Goal: Task Accomplishment & Management: Use online tool/utility

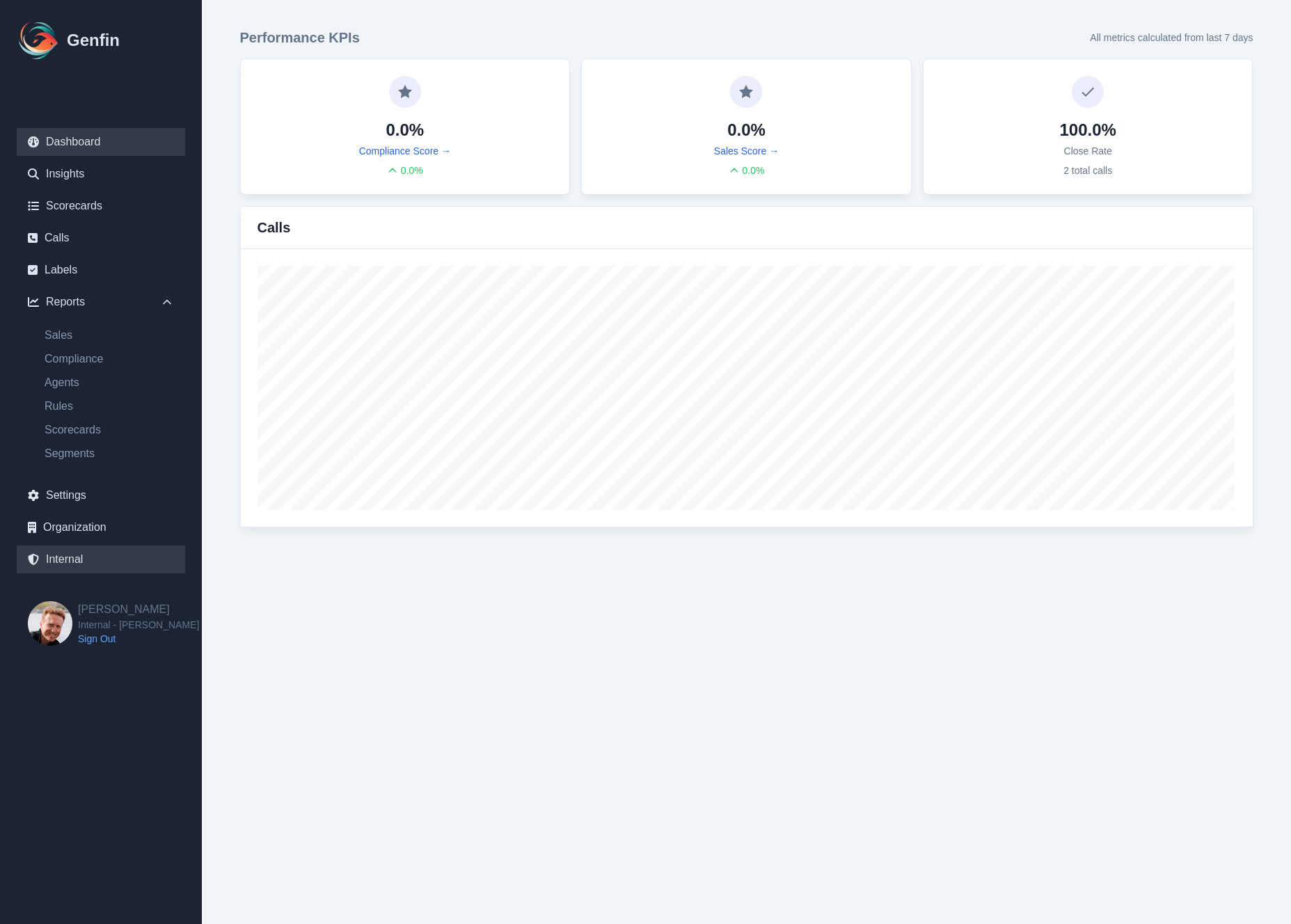
click at [99, 555] on link "Internal" at bounding box center [101, 560] width 169 height 28
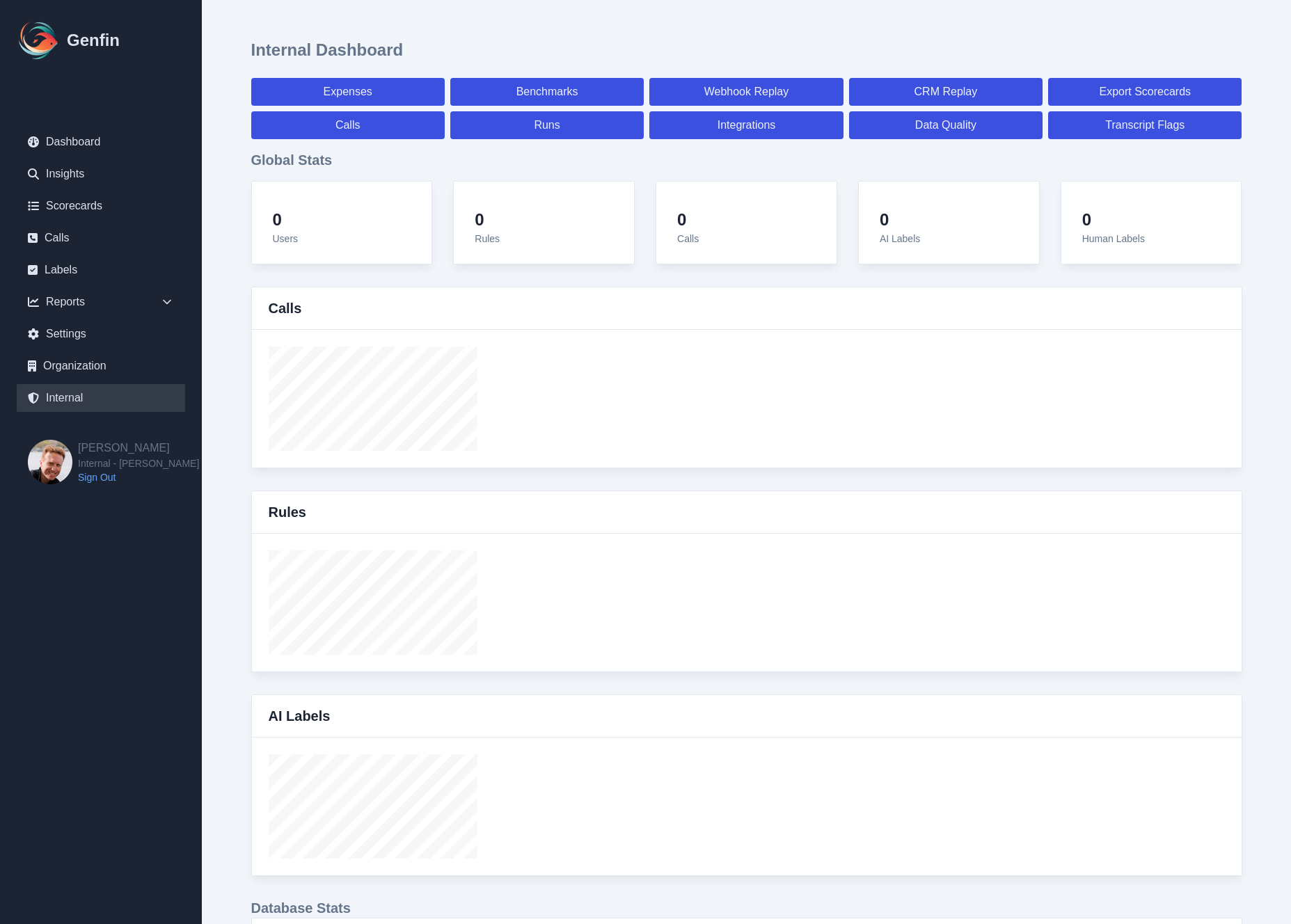
select select "paid"
select select "7"
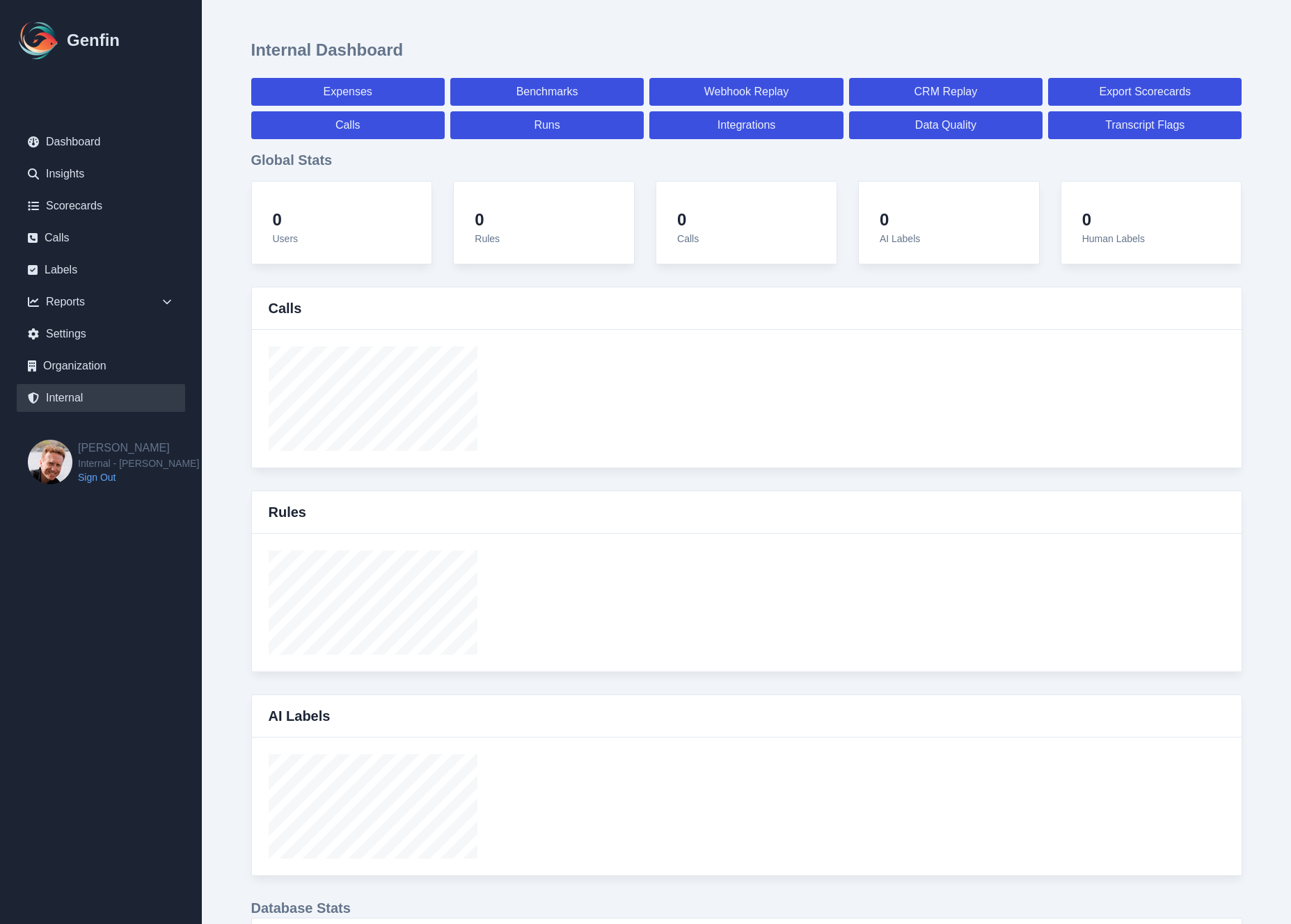
select select "paid"
select select "7"
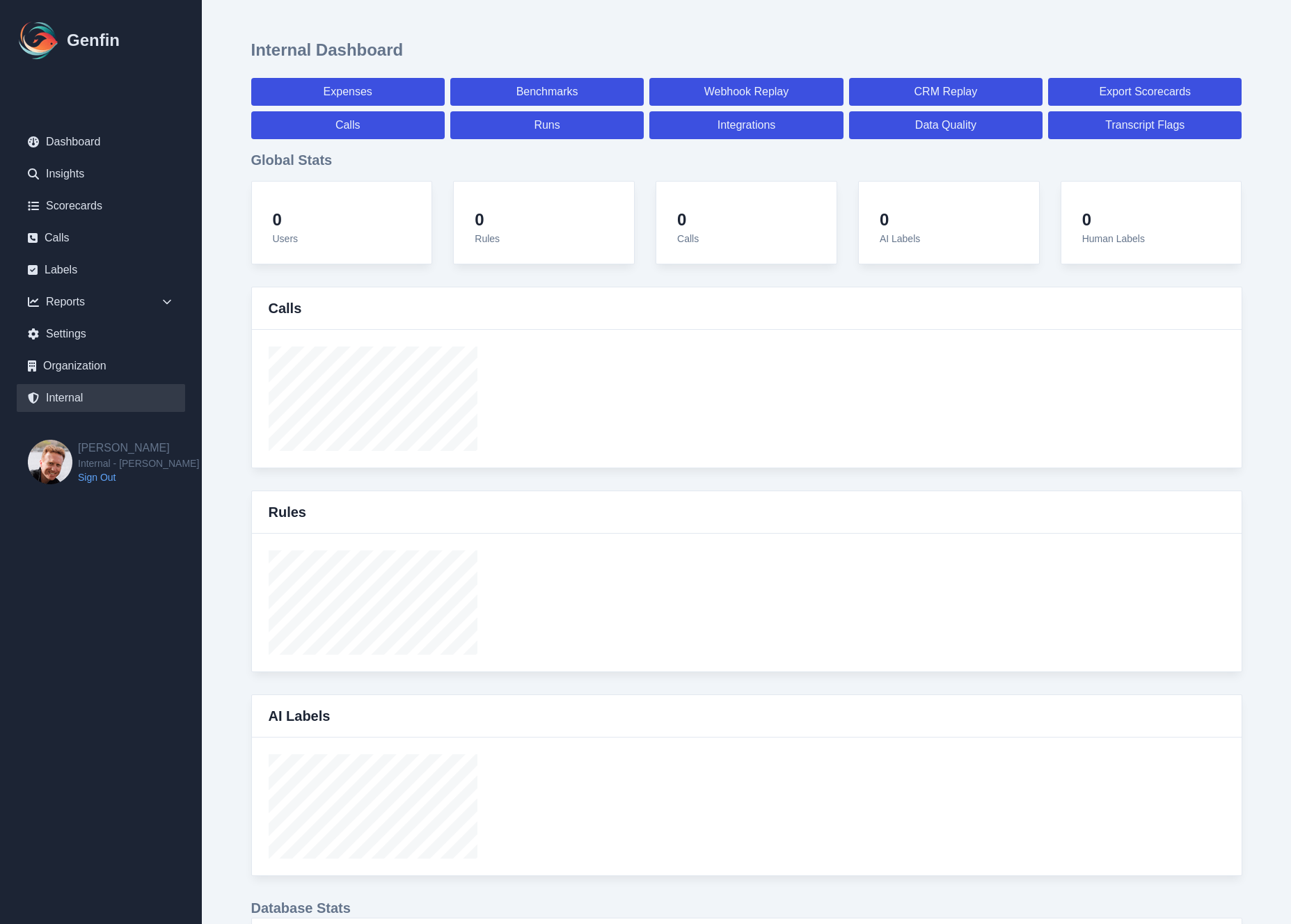
select select "7"
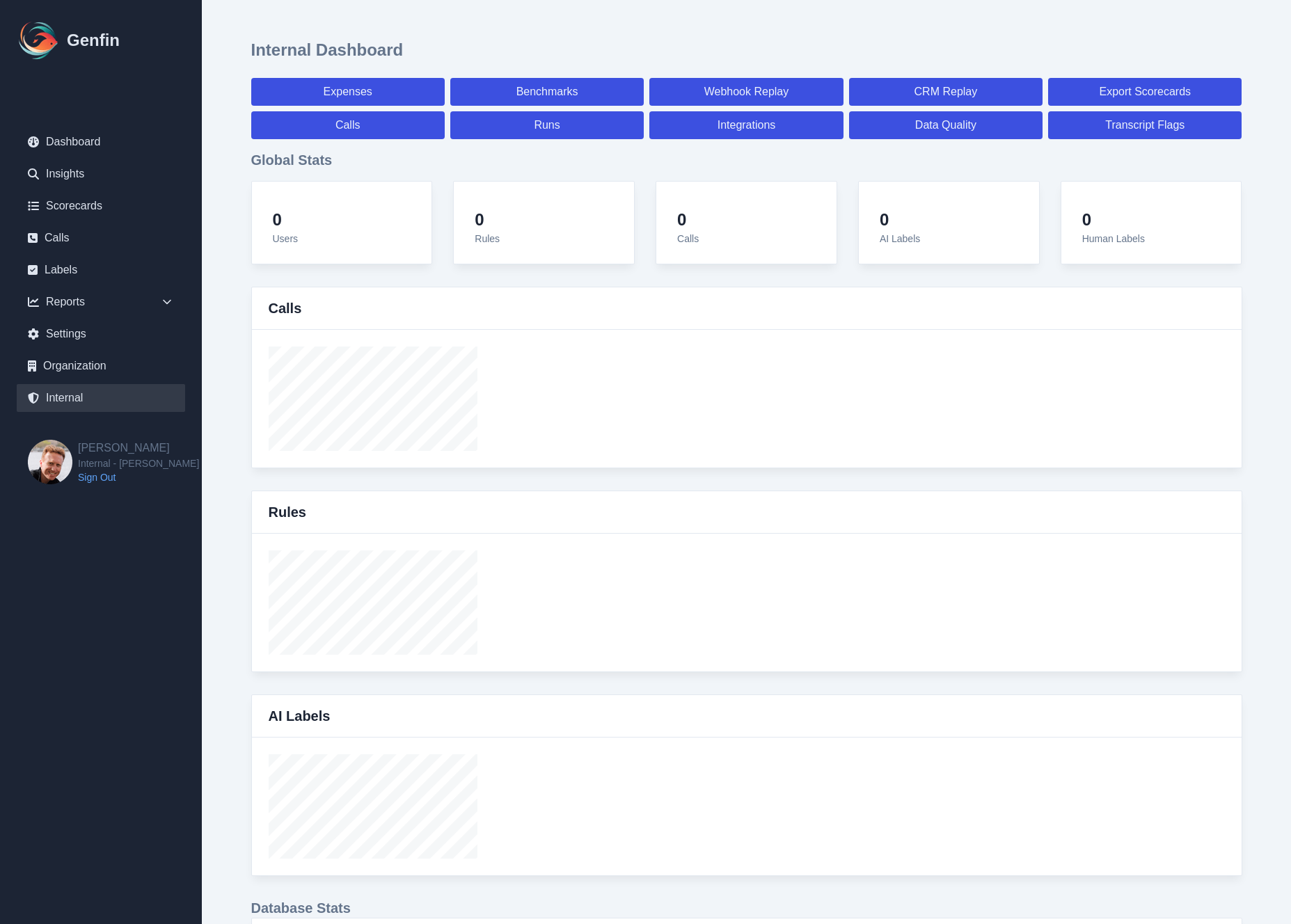
select select "7"
select select "paid"
select select "7"
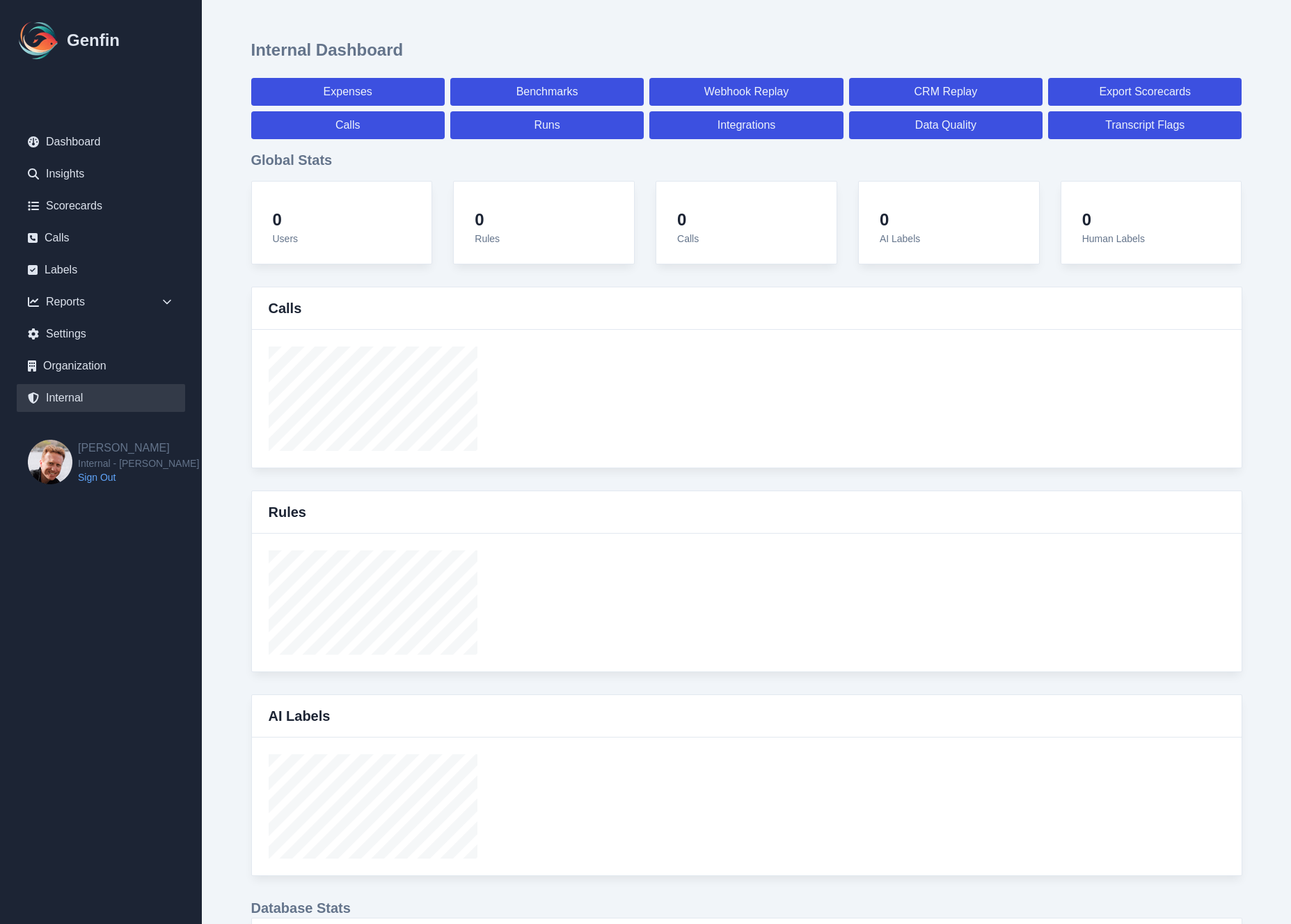
select select "7"
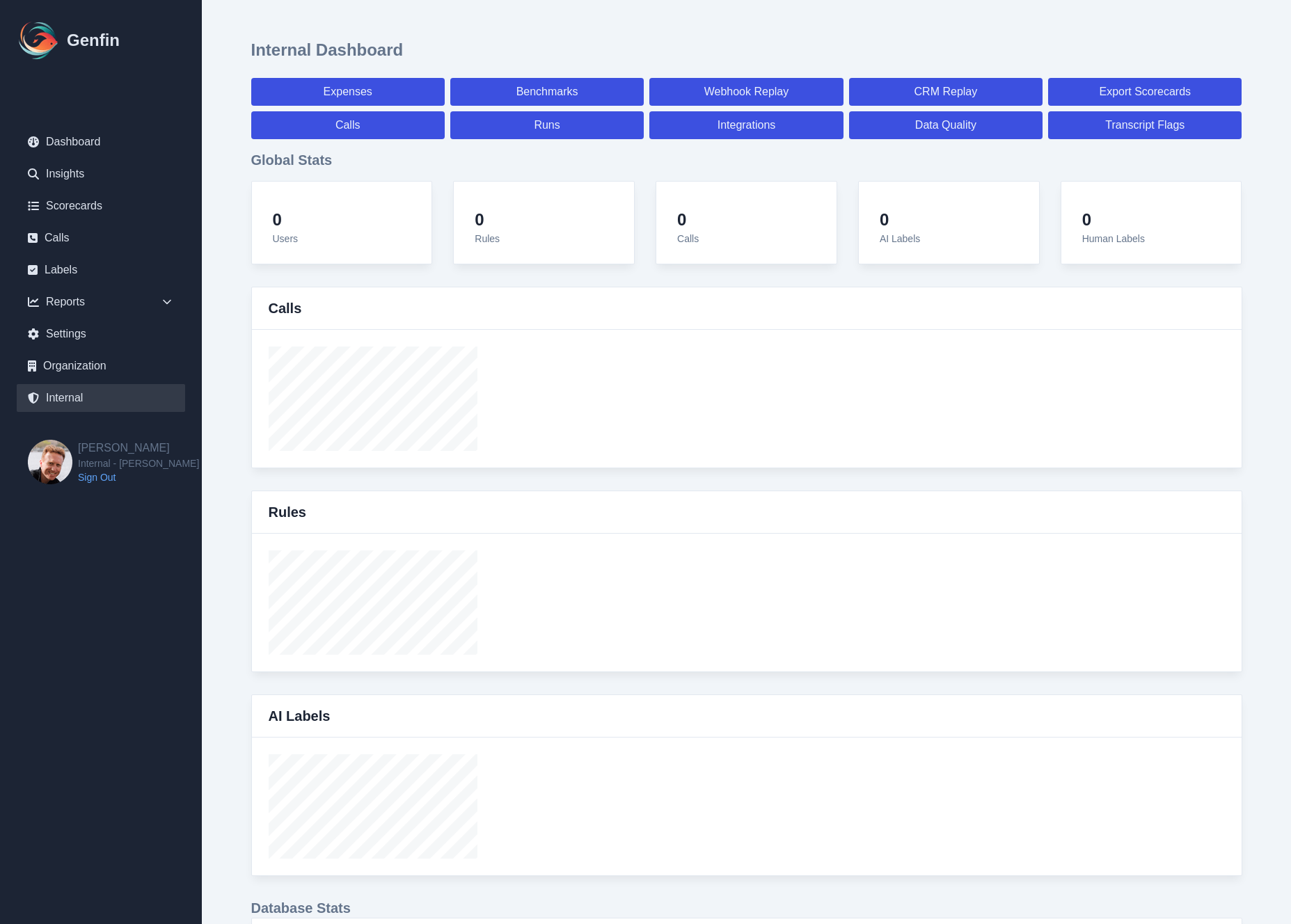
select select "7"
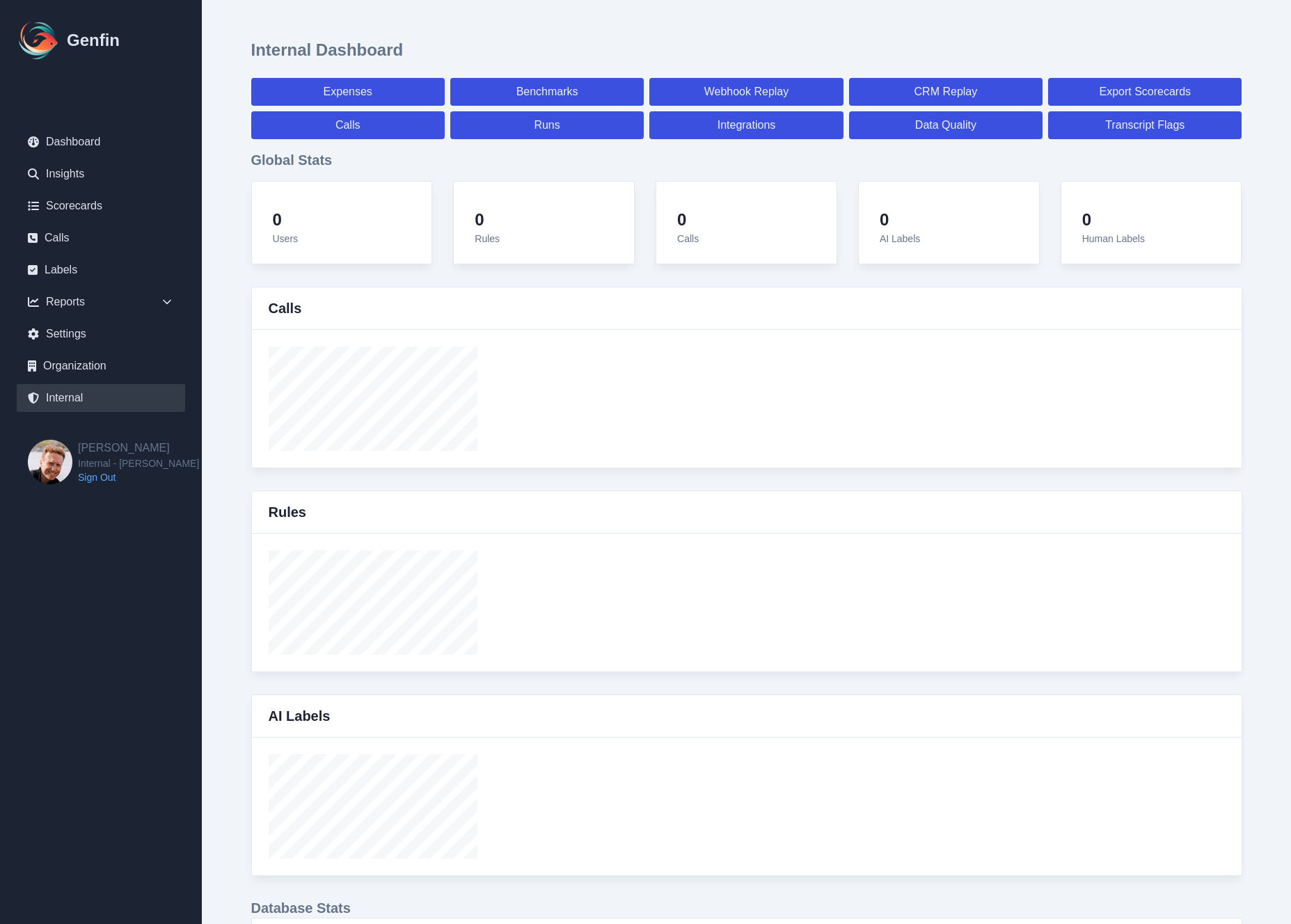
select select "paid"
select select "7"
select select "paid"
select select "7"
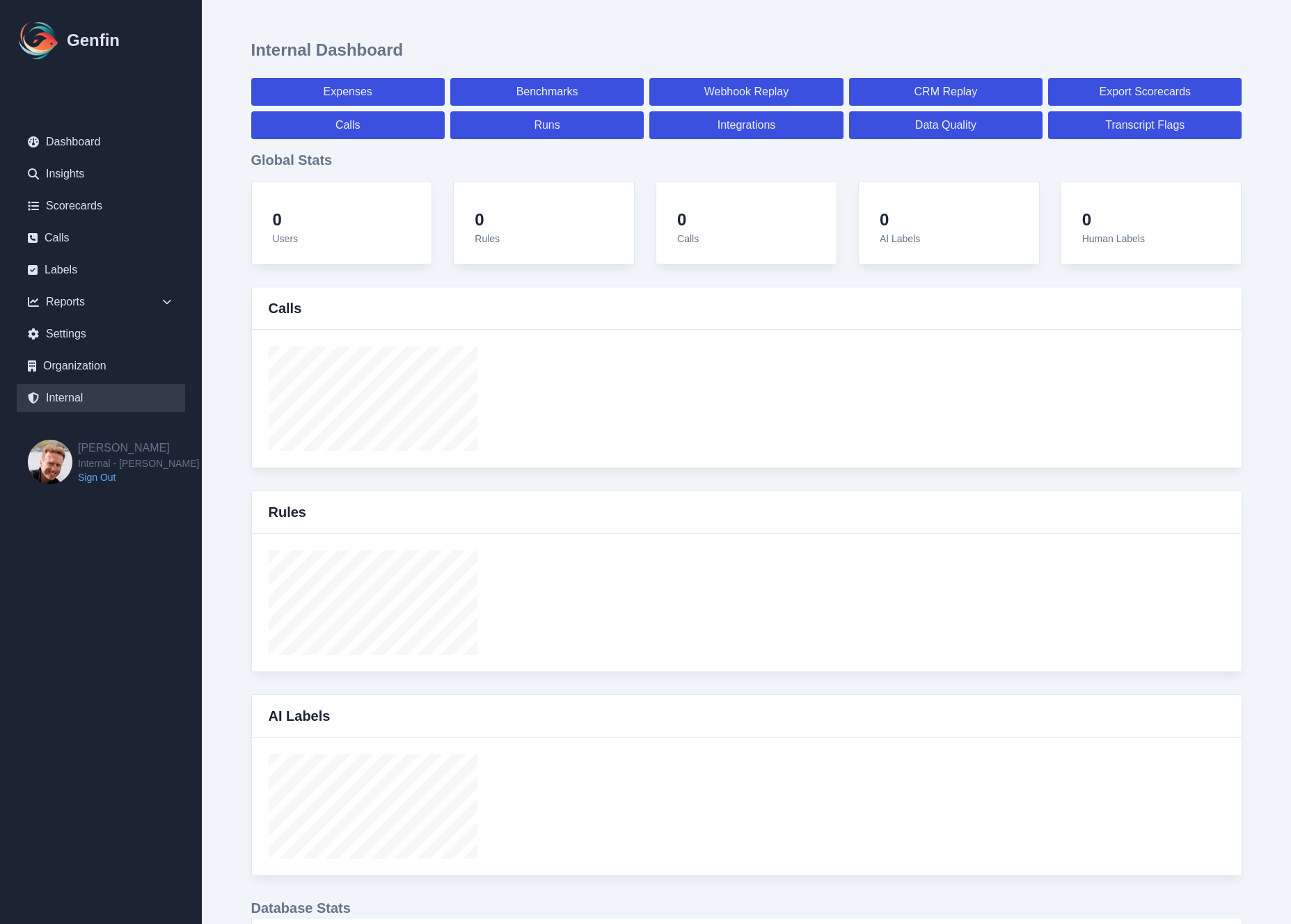
select select "paid"
select select "7"
select select "paid"
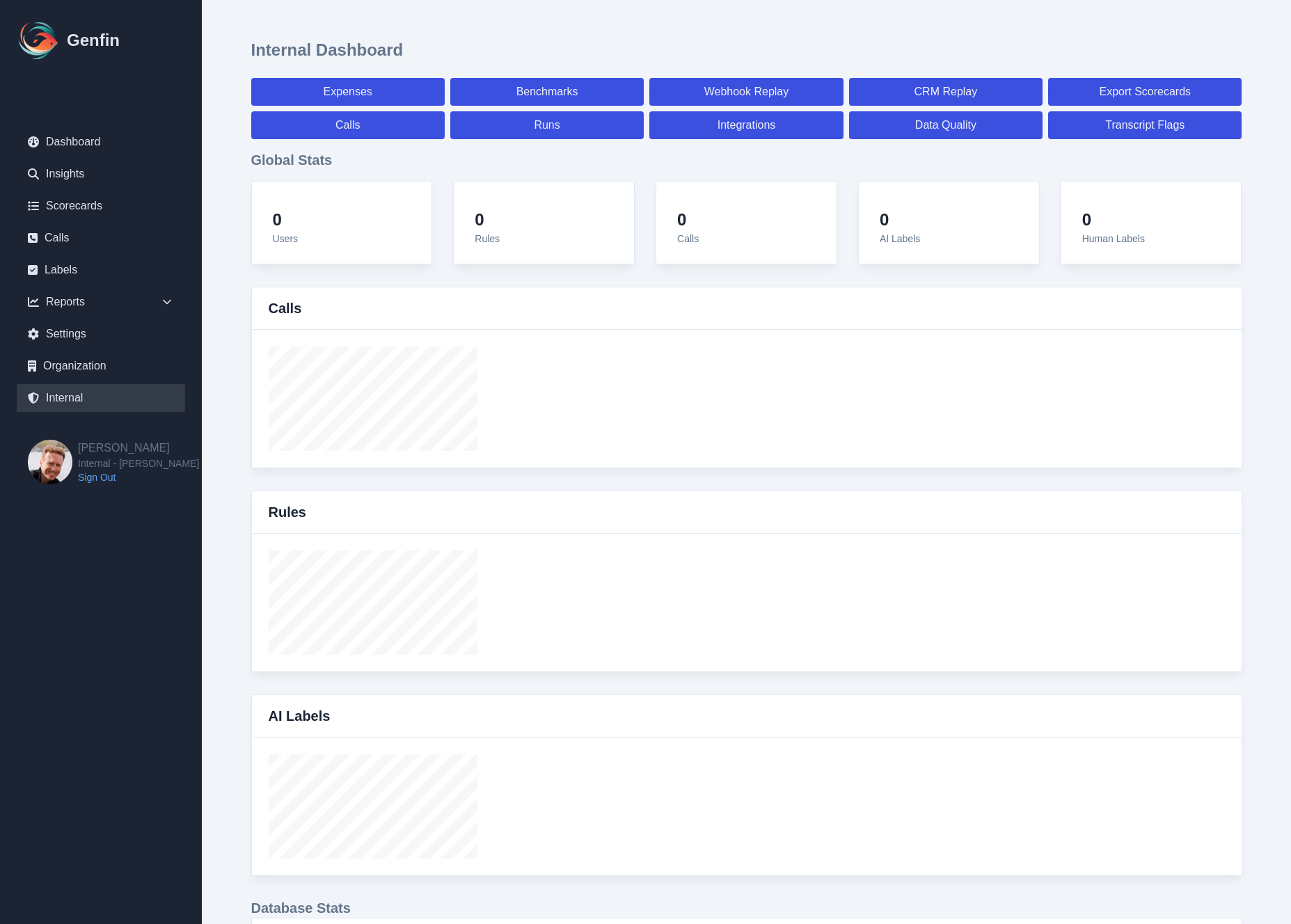
select select "7"
select select "paid"
select select "7"
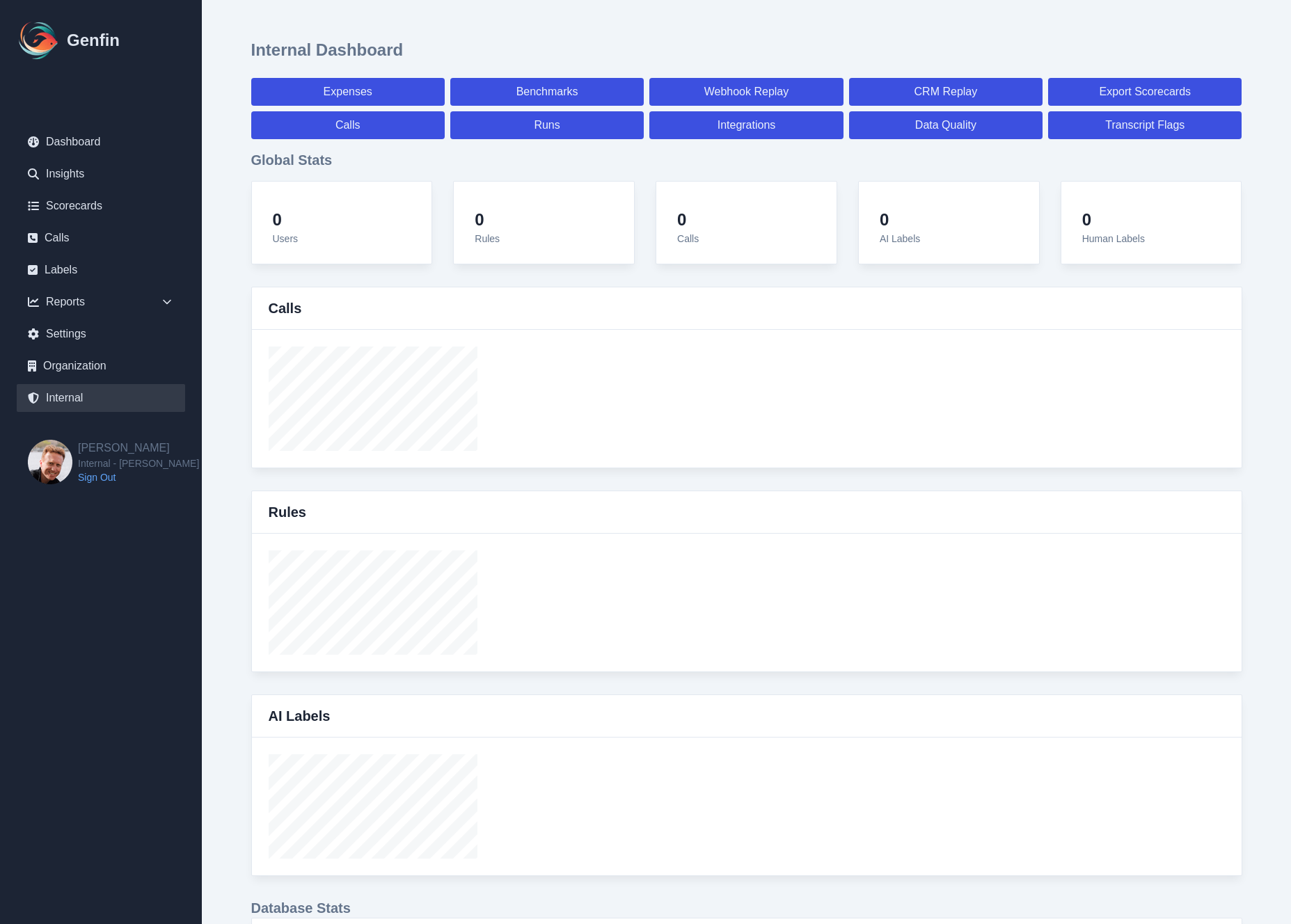
select select "7"
select select "paid"
select select "7"
select select "paid"
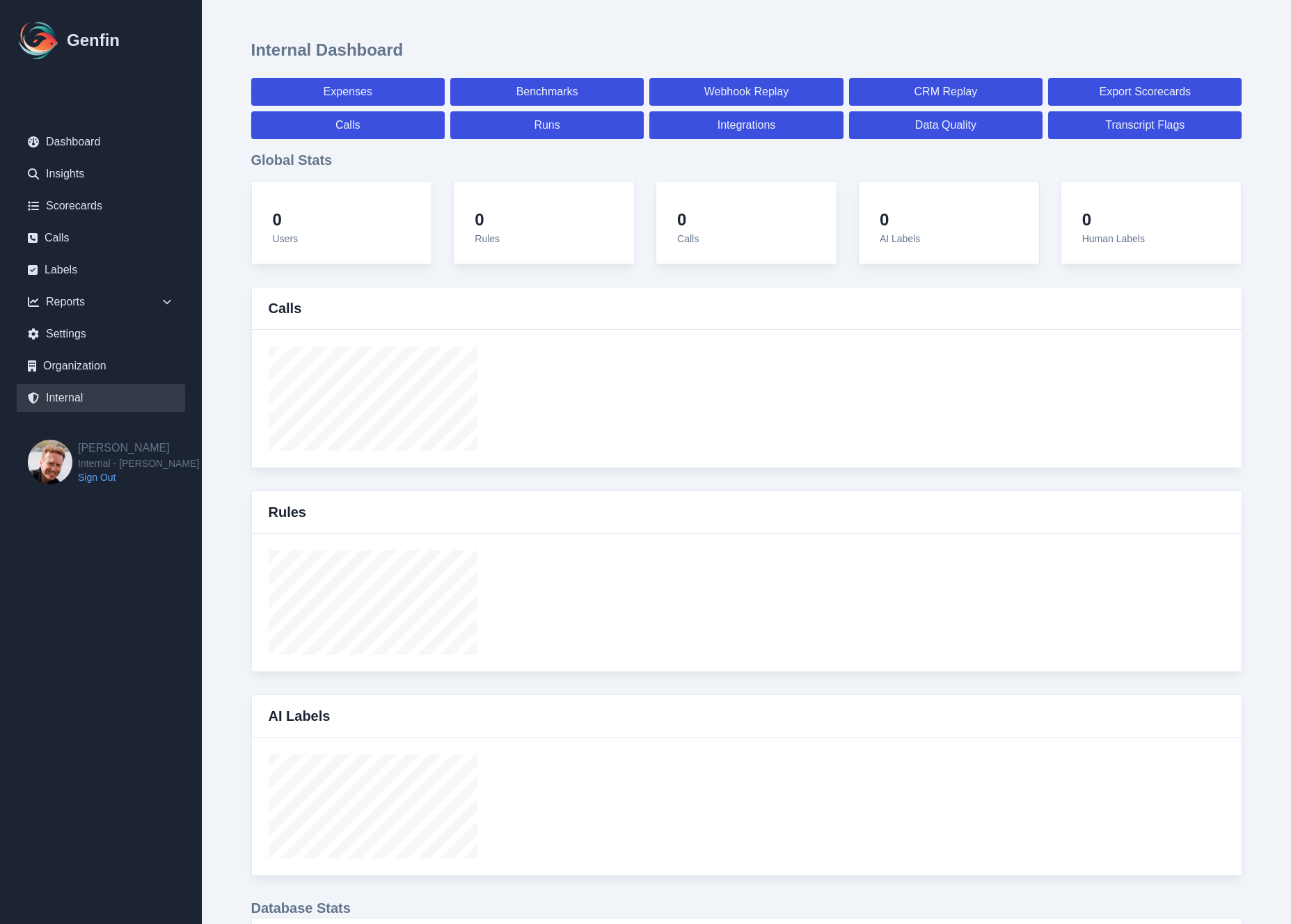
select select "7"
select select "paid"
select select "7"
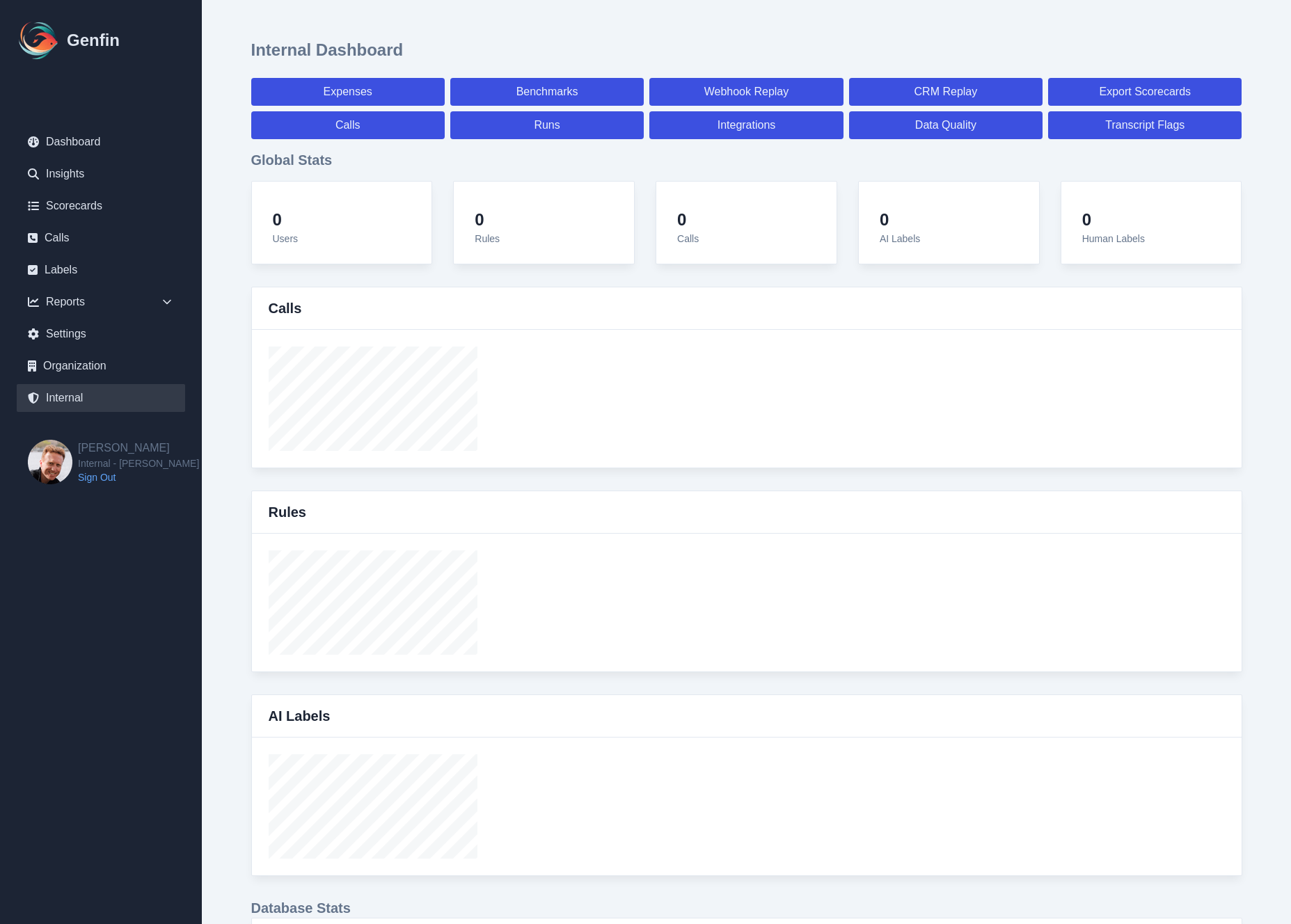
select select "7"
select select "paid"
select select "7"
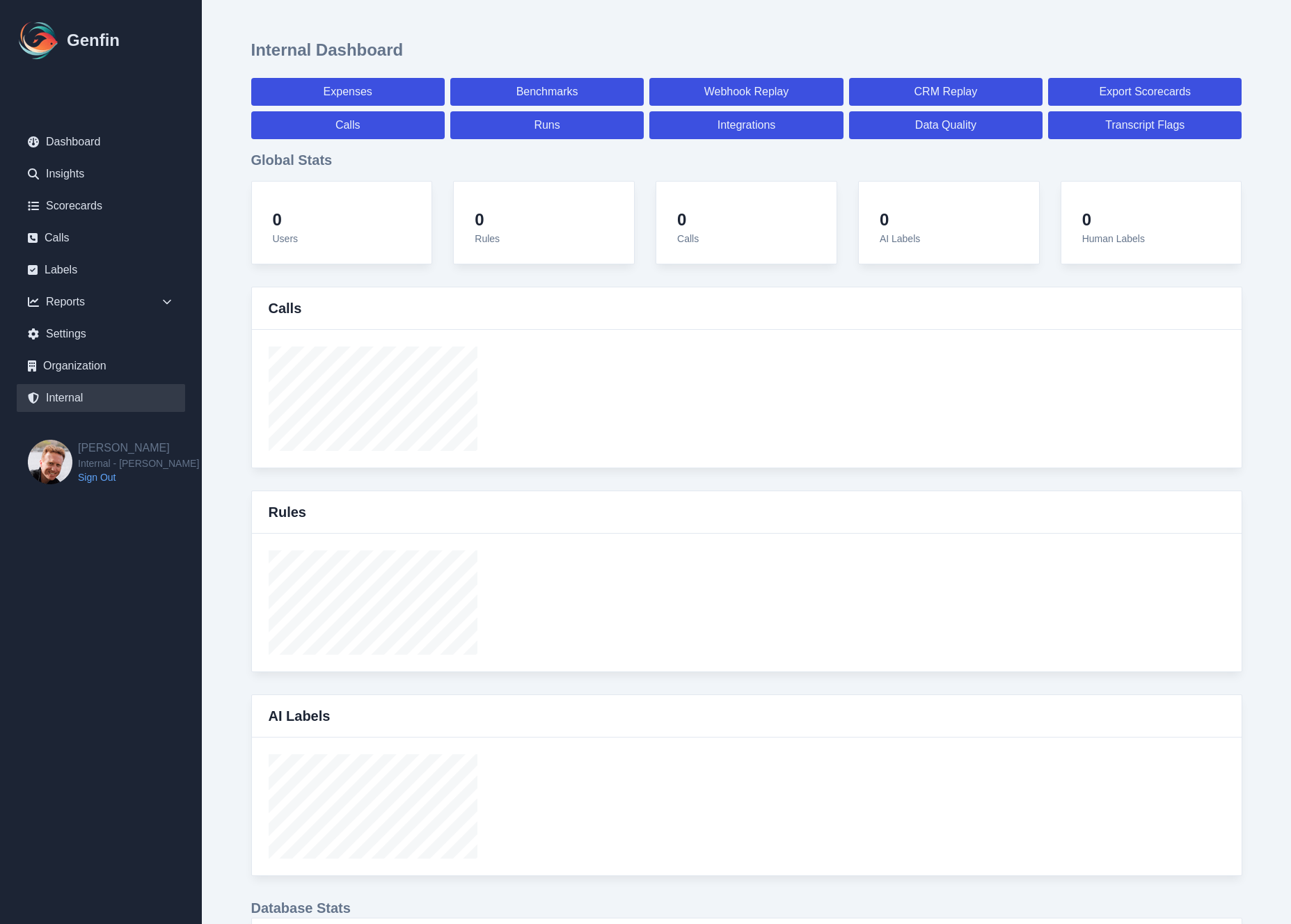
select select "7"
select select "paid"
select select "7"
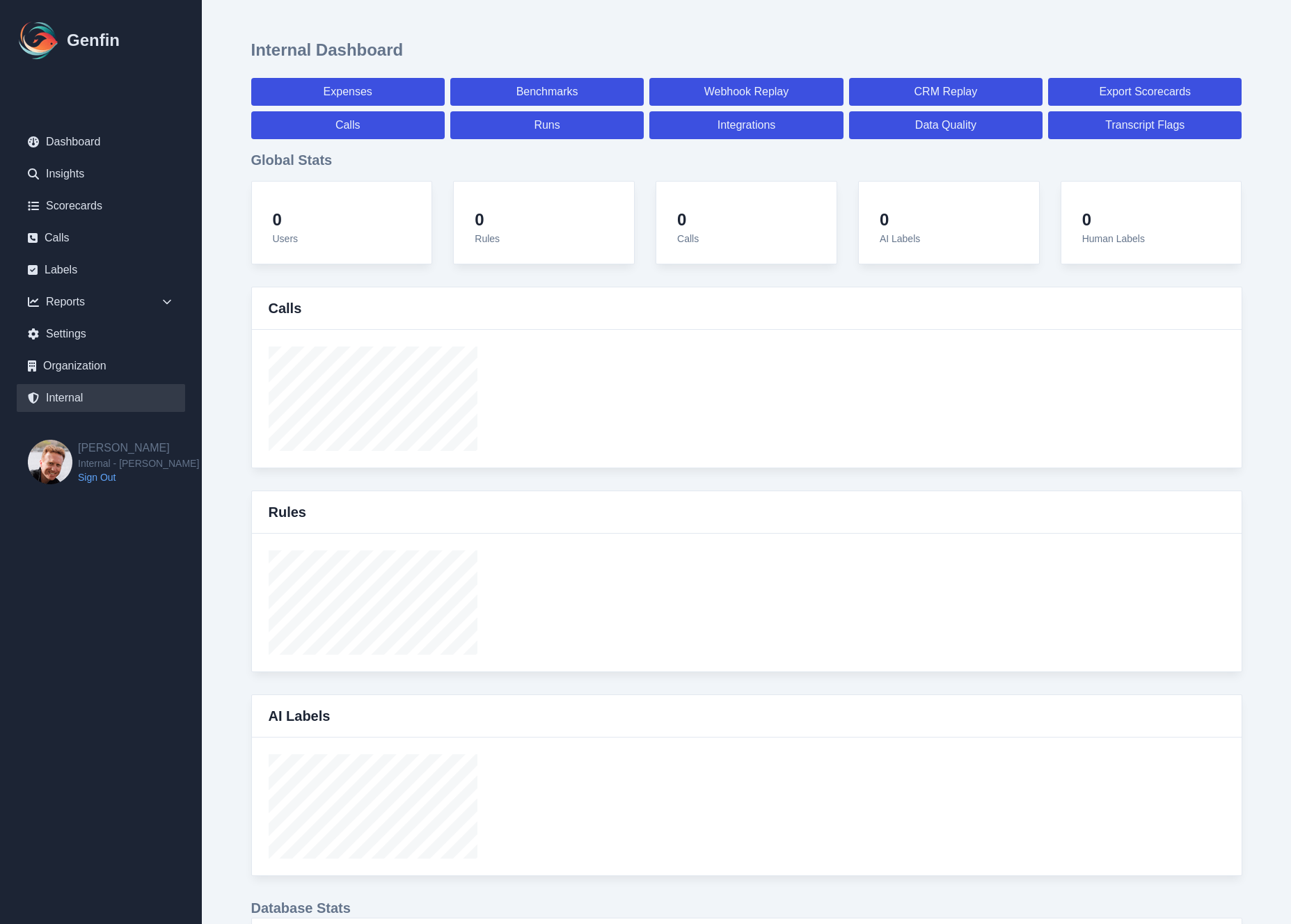
select select "7"
select select "paid"
select select "7"
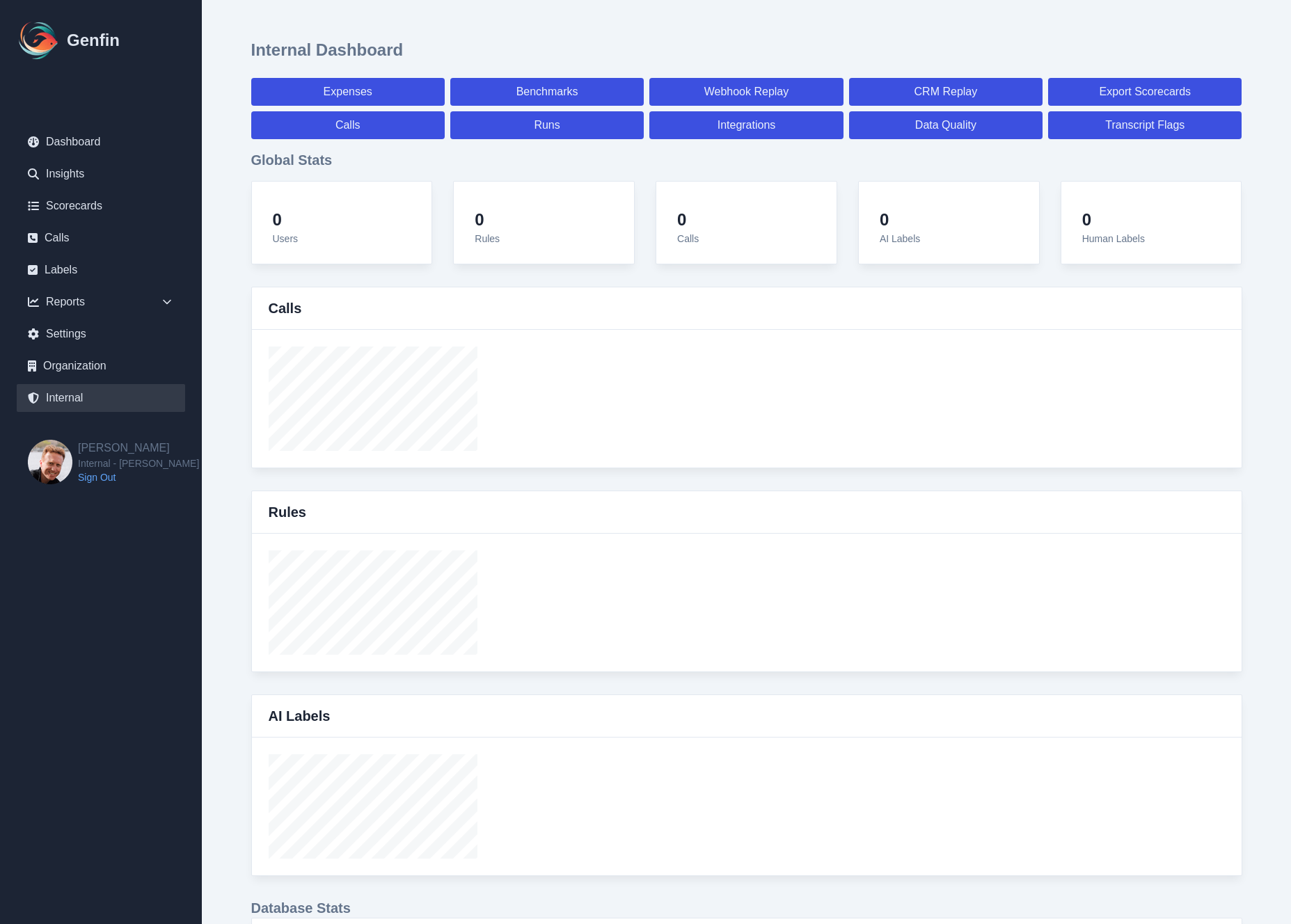
select select "7"
